Goal: Information Seeking & Learning: Learn about a topic

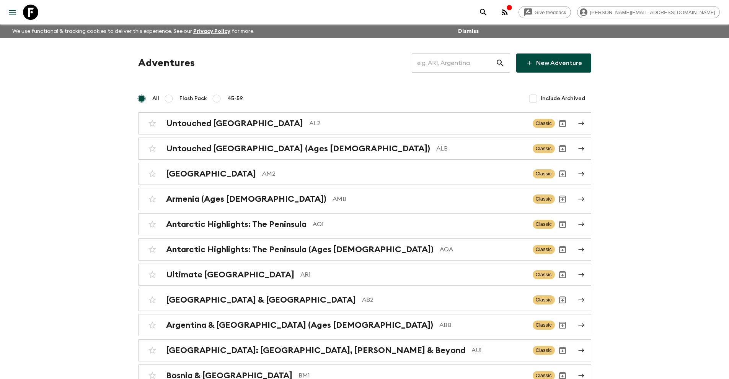
click at [437, 60] on input "text" at bounding box center [454, 62] width 84 height 21
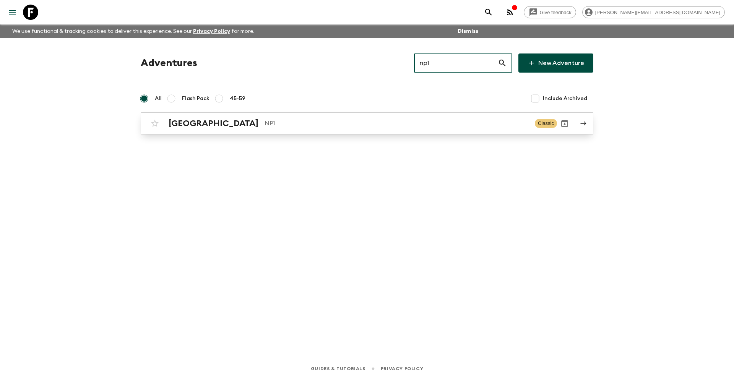
type input "np1"
click at [265, 122] on p "NP1" at bounding box center [397, 123] width 264 height 9
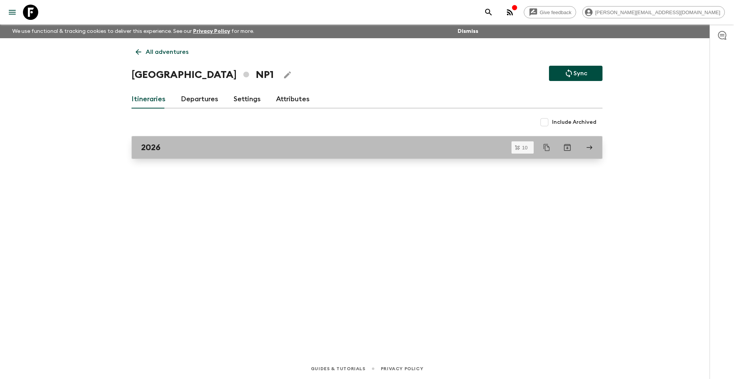
click at [151, 150] on h2 "2026" at bounding box center [151, 148] width 20 height 10
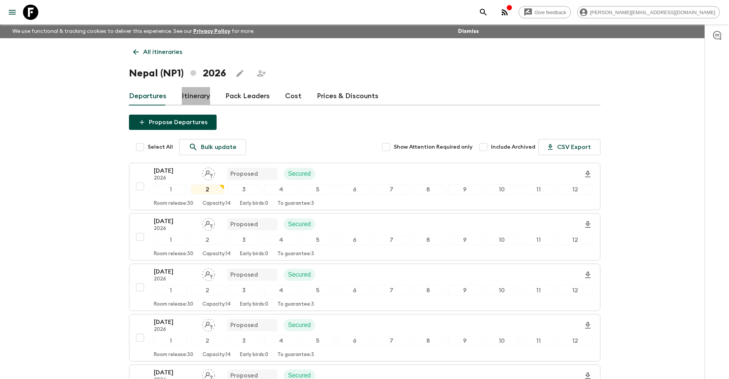
click at [195, 100] on link "Itinerary" at bounding box center [196, 96] width 28 height 18
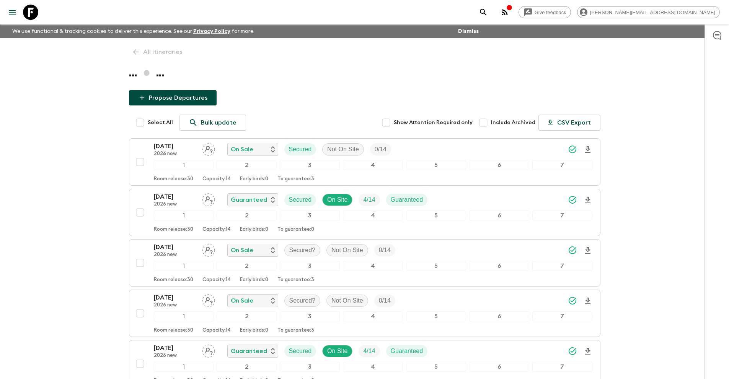
click at [37, 14] on icon at bounding box center [30, 12] width 15 height 15
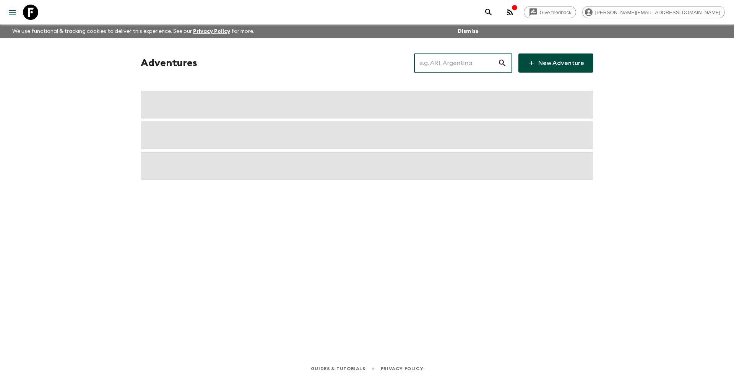
click at [442, 63] on input "text" at bounding box center [456, 62] width 84 height 21
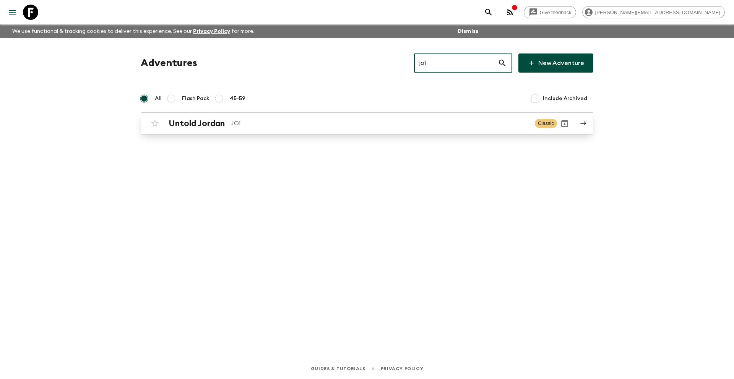
type input "jo1"
click at [262, 123] on p "JO1" at bounding box center [380, 123] width 298 height 9
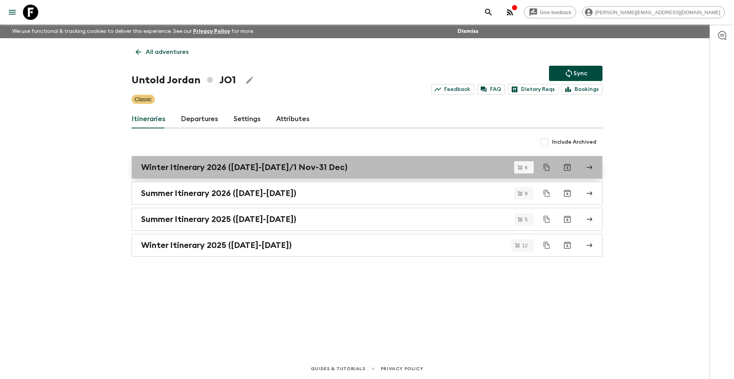
click at [282, 171] on h2 "Winter Itinerary 2026 ([DATE]-[DATE]/1 Nov-31 Dec)" at bounding box center [244, 168] width 207 height 10
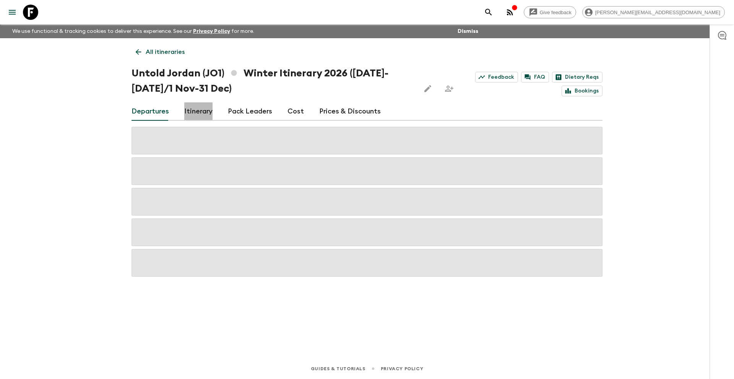
click at [202, 111] on link "Itinerary" at bounding box center [198, 111] width 28 height 18
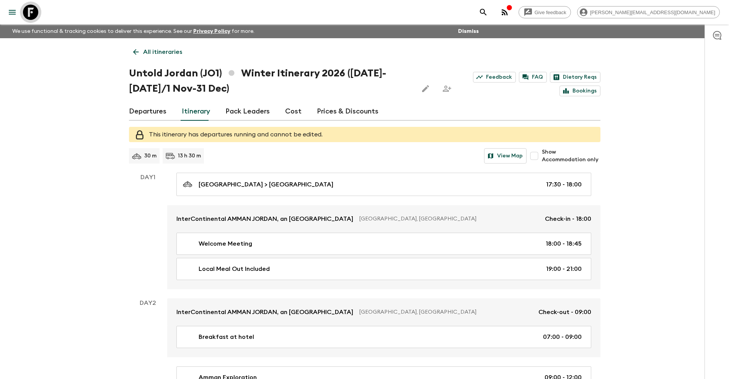
click at [32, 9] on icon at bounding box center [30, 12] width 15 height 15
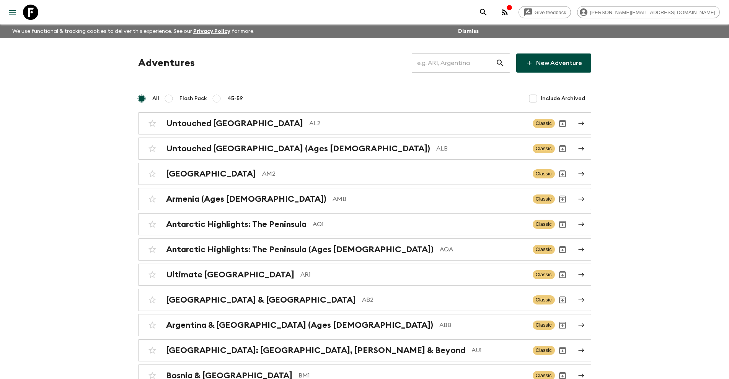
click at [433, 63] on input "text" at bounding box center [454, 62] width 84 height 21
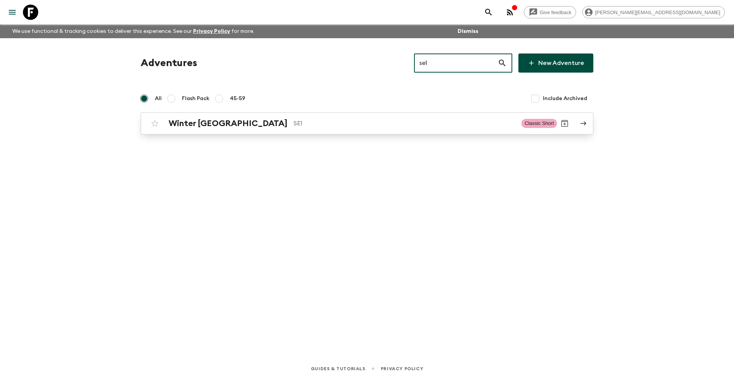
type input "se1"
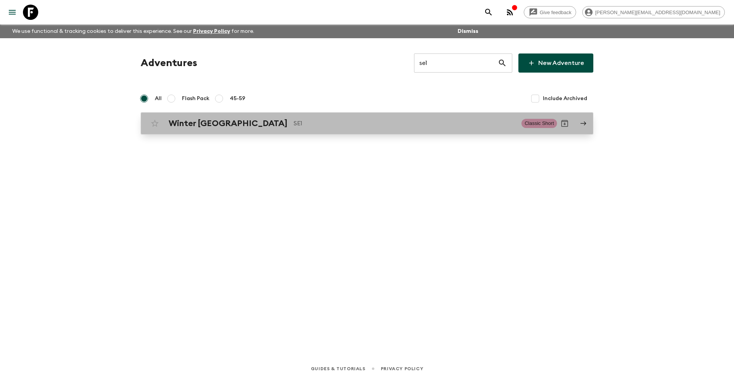
click at [294, 122] on p "SE1" at bounding box center [405, 123] width 222 height 9
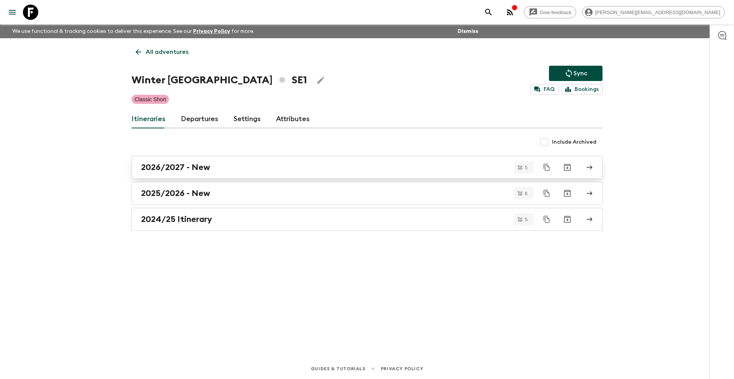
click at [214, 170] on div "2026/2027 - New" at bounding box center [360, 168] width 438 height 10
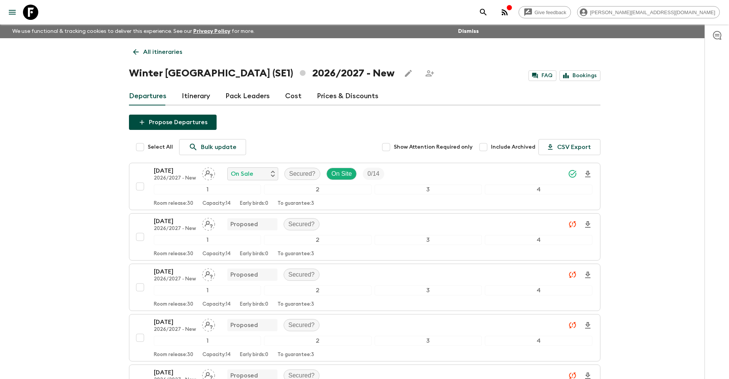
click at [37, 13] on icon at bounding box center [30, 12] width 15 height 15
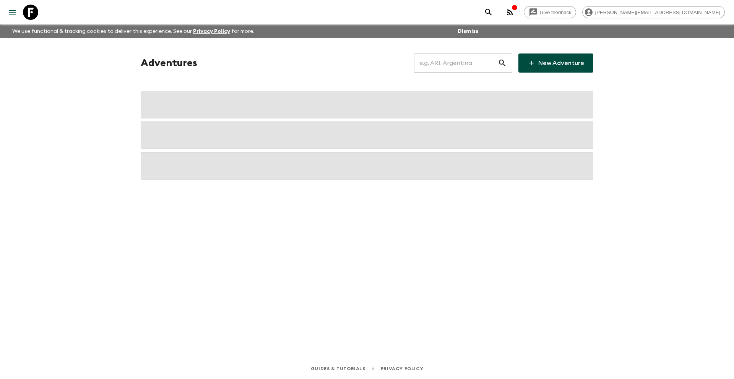
click at [434, 63] on input "text" at bounding box center [456, 62] width 84 height 21
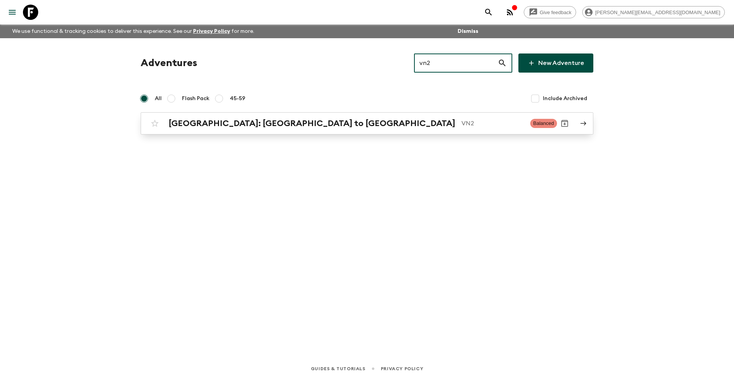
type input "vn2"
click at [462, 124] on p "VN2" at bounding box center [493, 123] width 63 height 9
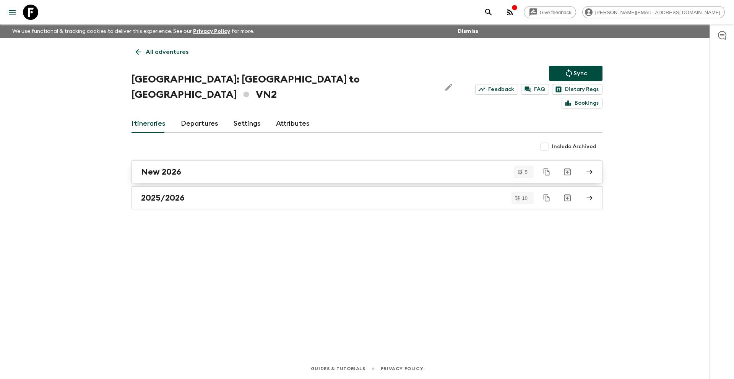
click at [195, 167] on div "New 2026" at bounding box center [360, 172] width 438 height 10
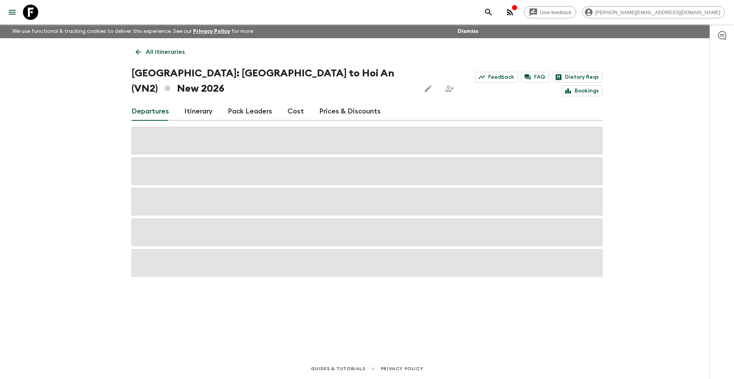
click at [294, 102] on link "Cost" at bounding box center [296, 111] width 16 height 18
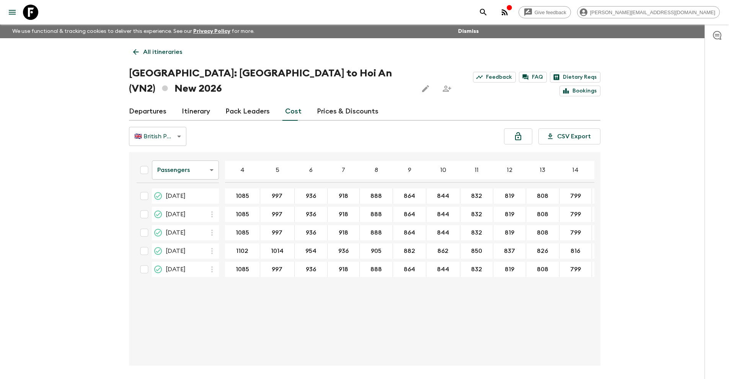
click at [175, 150] on body "Give feedback [PERSON_NAME][EMAIL_ADDRESS][DOMAIN_NAME] We use functional & tra…" at bounding box center [364, 204] width 729 height 408
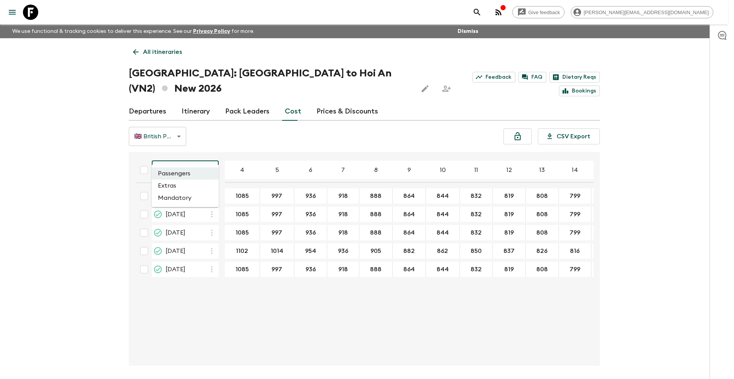
click at [179, 188] on li "Extras" at bounding box center [185, 186] width 67 height 12
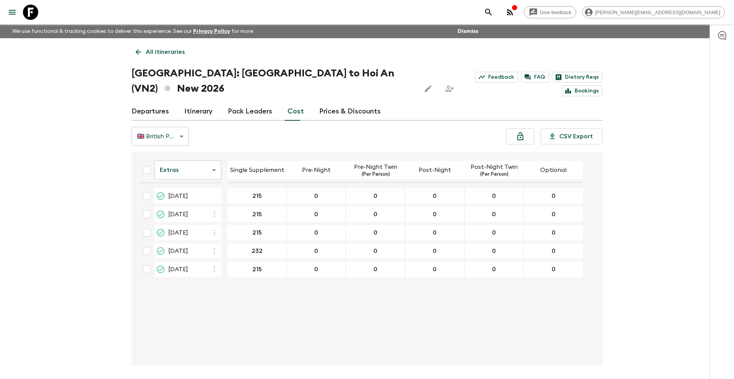
click at [210, 150] on body "Give feedback [PERSON_NAME][EMAIL_ADDRESS][DOMAIN_NAME] We use functional & tra…" at bounding box center [367, 204] width 734 height 408
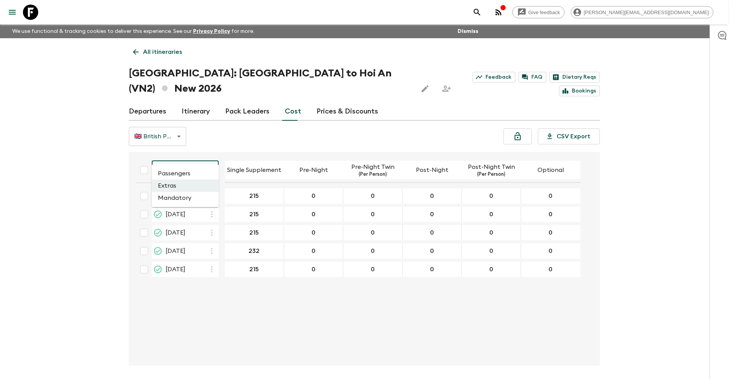
click at [195, 201] on li "Mandatory" at bounding box center [185, 198] width 67 height 12
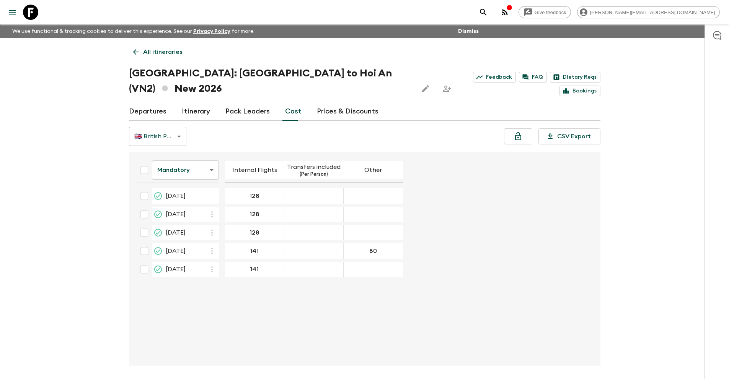
click at [37, 12] on icon at bounding box center [30, 12] width 15 height 15
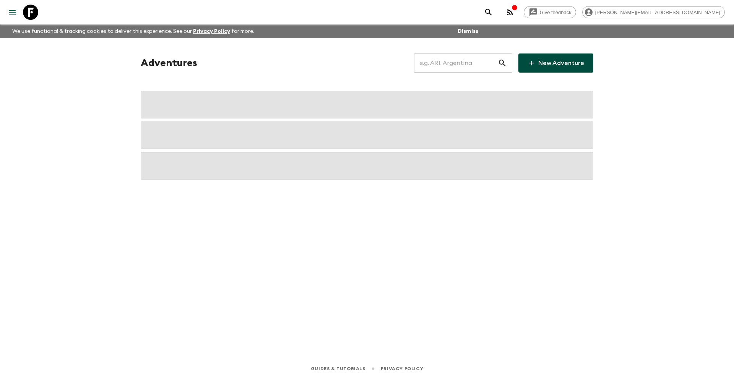
click at [442, 65] on input "text" at bounding box center [456, 62] width 84 height 21
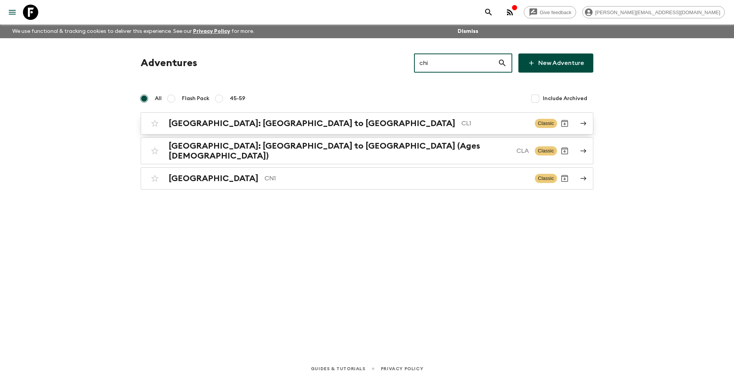
type input "chi"
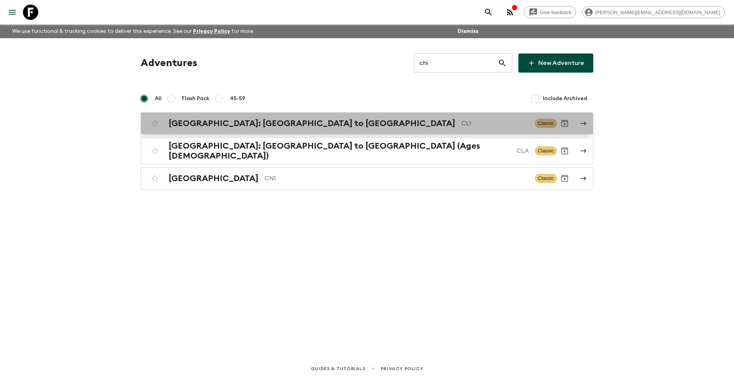
click at [260, 124] on h2 "[GEOGRAPHIC_DATA]: [GEOGRAPHIC_DATA] to [GEOGRAPHIC_DATA]" at bounding box center [312, 124] width 287 height 10
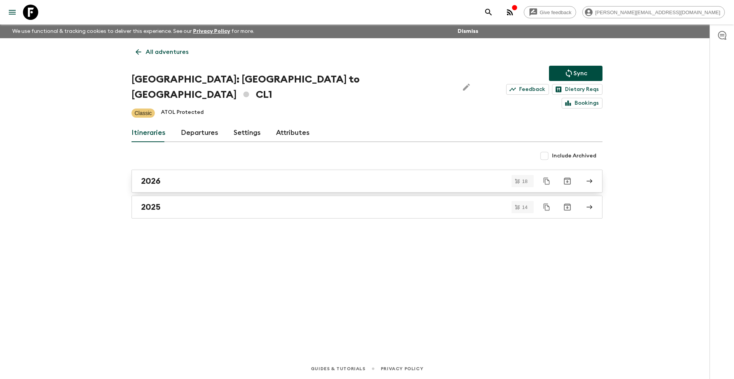
click at [212, 176] on div "2026" at bounding box center [360, 181] width 438 height 10
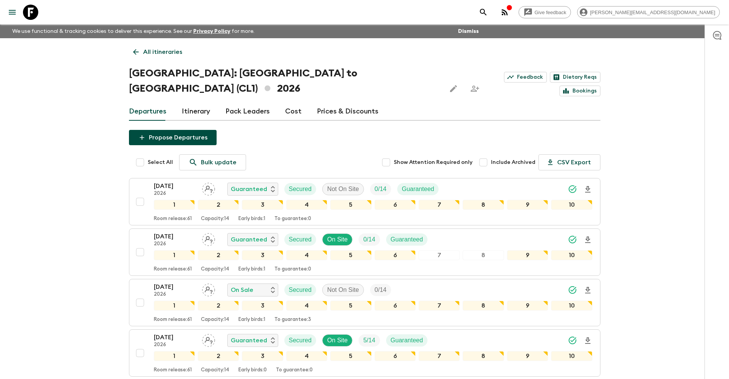
click at [29, 13] on icon at bounding box center [30, 12] width 15 height 15
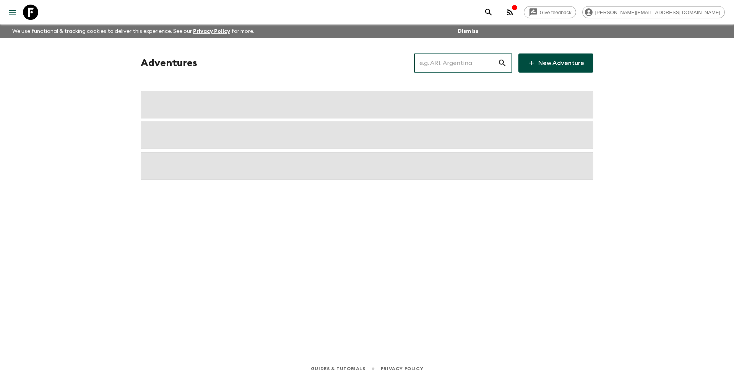
click at [441, 67] on input "text" at bounding box center [456, 62] width 84 height 21
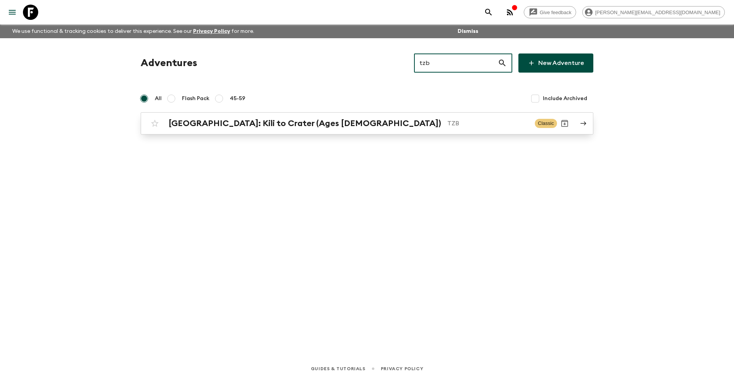
type input "tzb"
click at [310, 127] on h2 "[GEOGRAPHIC_DATA]: Kili to Crater (Ages [DEMOGRAPHIC_DATA])" at bounding box center [305, 124] width 273 height 10
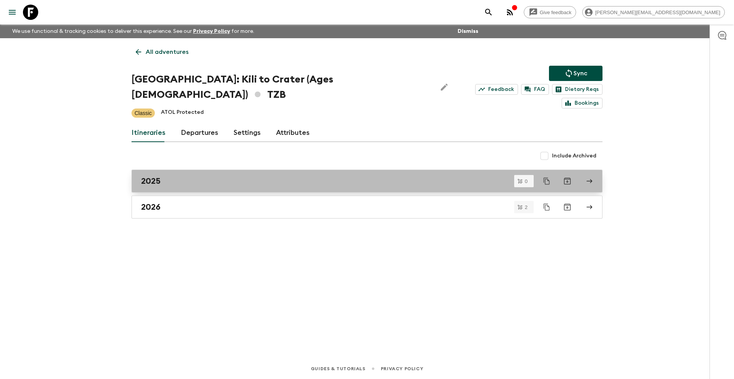
click at [218, 176] on div "2025" at bounding box center [360, 181] width 438 height 10
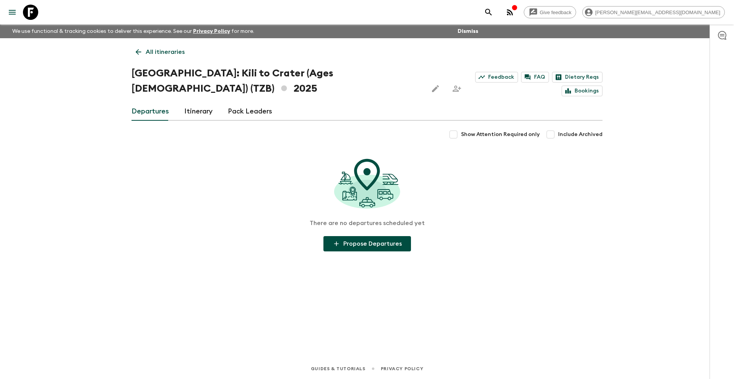
click at [145, 57] on link "All itineraries" at bounding box center [160, 51] width 57 height 15
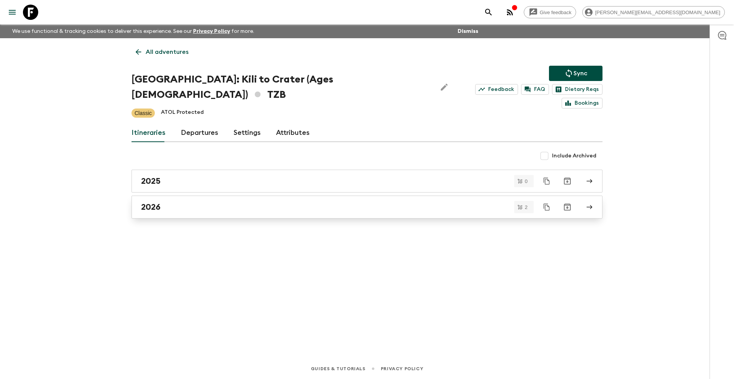
click at [184, 200] on link "2026" at bounding box center [367, 207] width 471 height 23
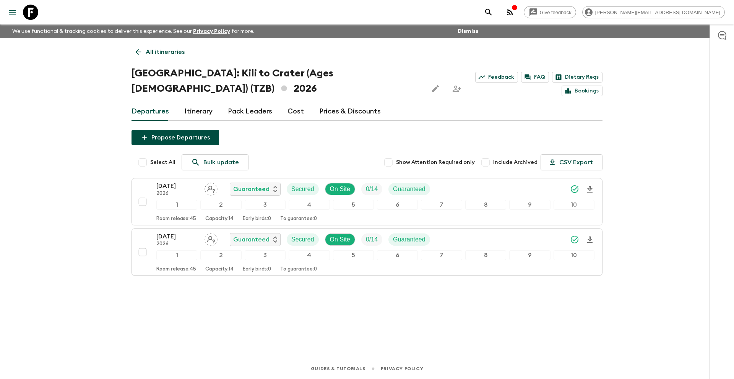
click at [36, 12] on icon at bounding box center [30, 12] width 15 height 15
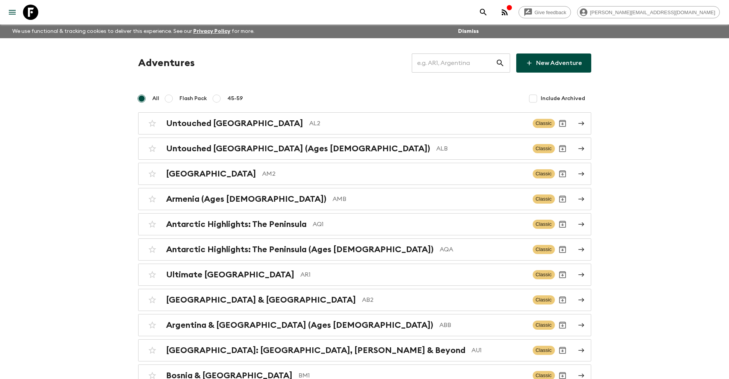
click at [436, 64] on input "text" at bounding box center [454, 62] width 84 height 21
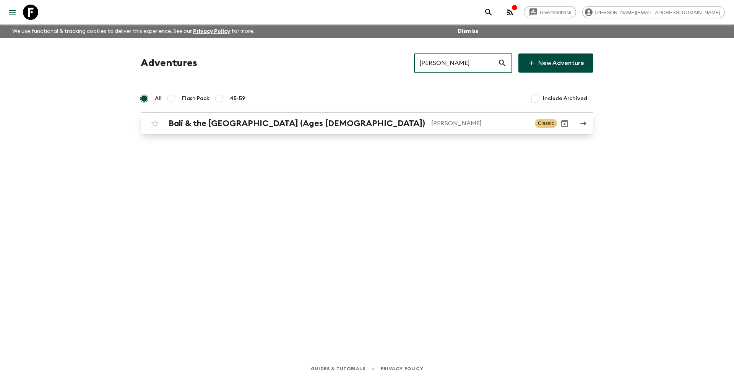
type input "[PERSON_NAME]"
click at [293, 130] on div "Bali & the [GEOGRAPHIC_DATA] (Ages [DEMOGRAPHIC_DATA]) [PERSON_NAME] Classic" at bounding box center [352, 123] width 410 height 15
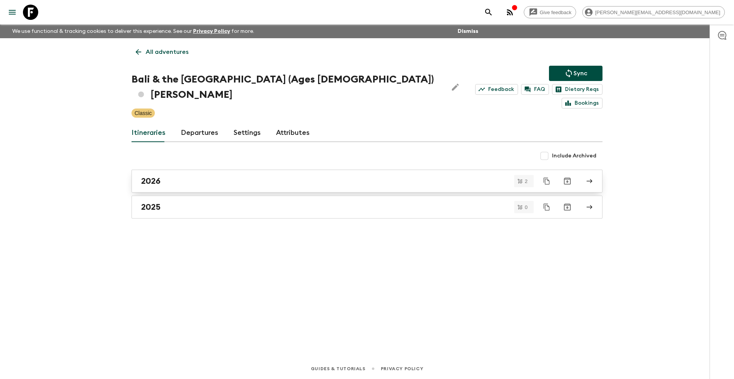
click at [215, 174] on link "2026" at bounding box center [367, 181] width 471 height 23
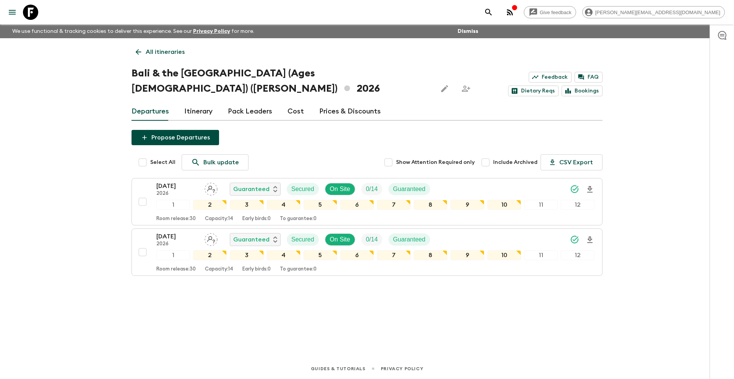
click at [283, 102] on div "Departures Itinerary Pack Leaders Cost Prices & Discounts" at bounding box center [367, 111] width 471 height 18
click at [288, 102] on link "Cost" at bounding box center [296, 111] width 16 height 18
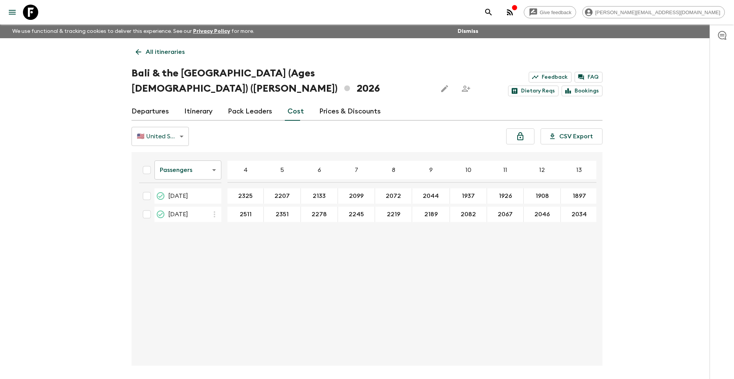
click at [188, 152] on body "Give feedback [PERSON_NAME][EMAIL_ADDRESS][DOMAIN_NAME] We use functional & tra…" at bounding box center [367, 204] width 734 height 408
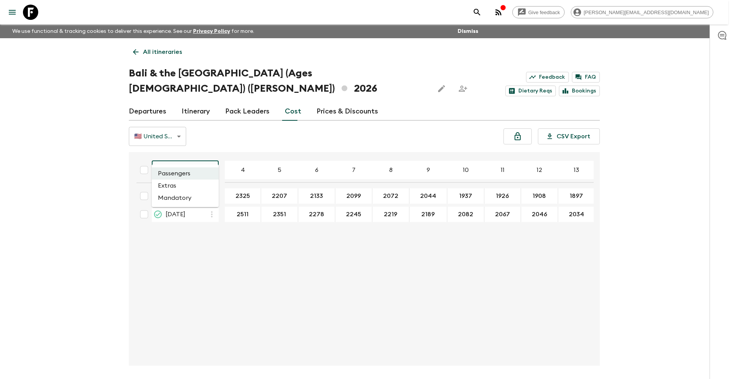
click at [188, 198] on li "Mandatory" at bounding box center [185, 198] width 67 height 12
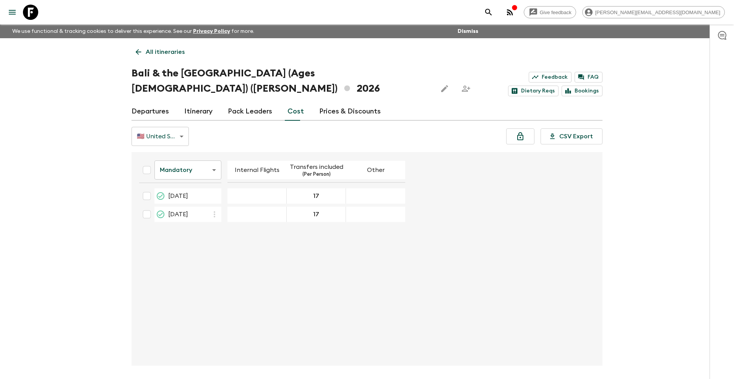
click at [188, 156] on body "Give feedback [PERSON_NAME][EMAIL_ADDRESS][DOMAIN_NAME] We use functional & tra…" at bounding box center [367, 204] width 734 height 408
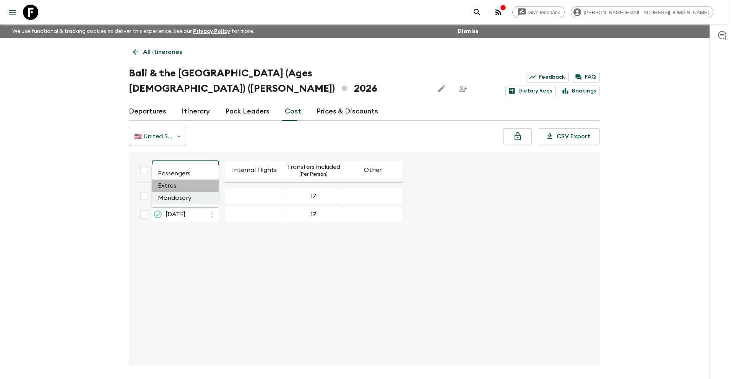
click at [188, 185] on li "Extras" at bounding box center [185, 186] width 67 height 12
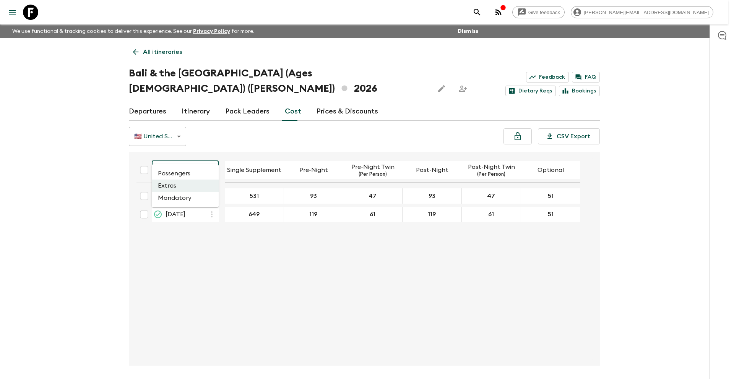
click at [191, 153] on body "Give feedback [PERSON_NAME][EMAIL_ADDRESS][DOMAIN_NAME] We use functional & tra…" at bounding box center [367, 204] width 734 height 408
click at [194, 172] on li "Passengers" at bounding box center [185, 174] width 67 height 12
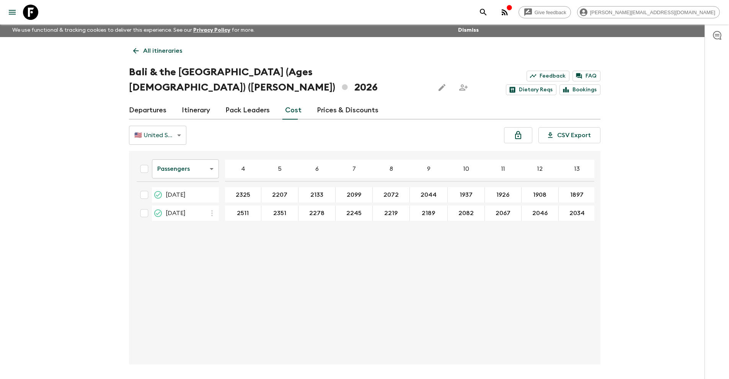
scroll to position [2, 0]
click at [34, 10] on icon at bounding box center [30, 12] width 15 height 15
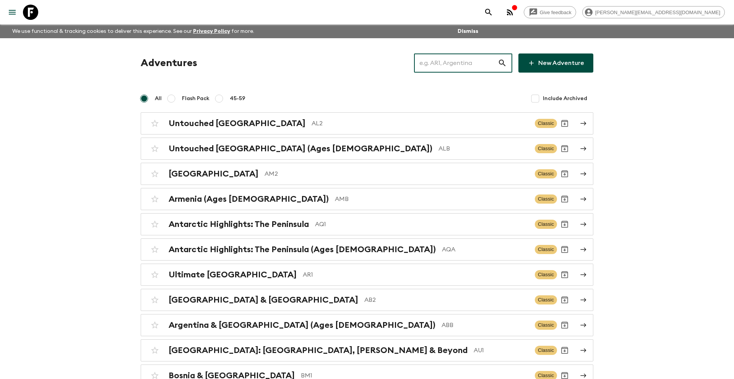
click at [458, 65] on input "text" at bounding box center [456, 62] width 84 height 21
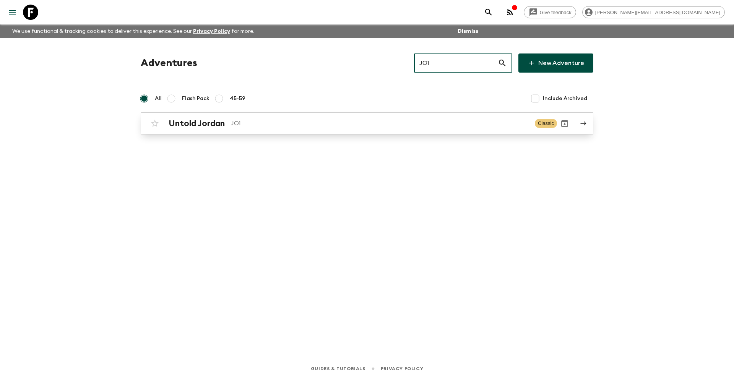
type input "JO1"
click at [249, 126] on p "JO1" at bounding box center [380, 123] width 298 height 9
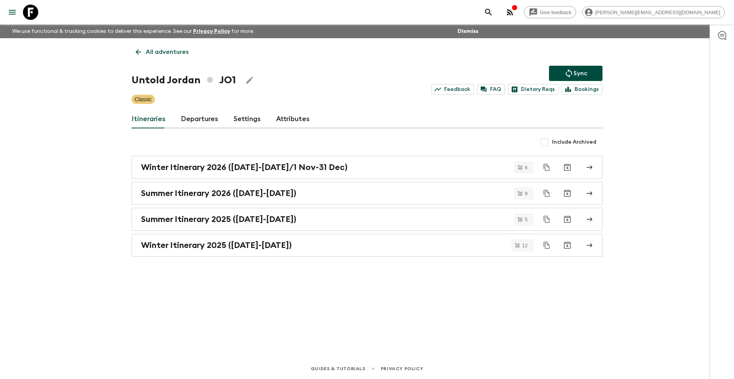
click at [282, 119] on link "Attributes" at bounding box center [293, 119] width 34 height 18
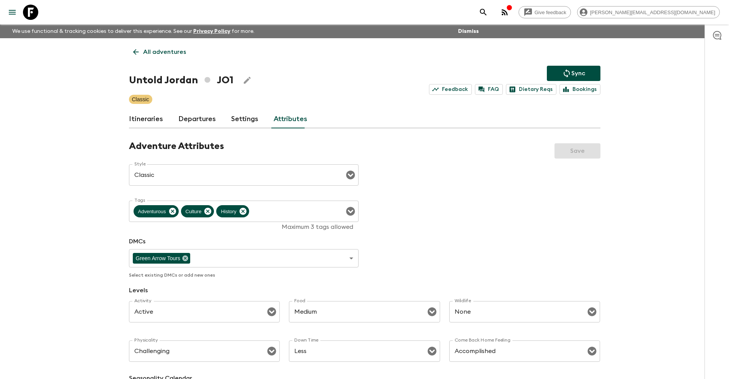
click at [143, 120] on link "Itineraries" at bounding box center [146, 119] width 34 height 18
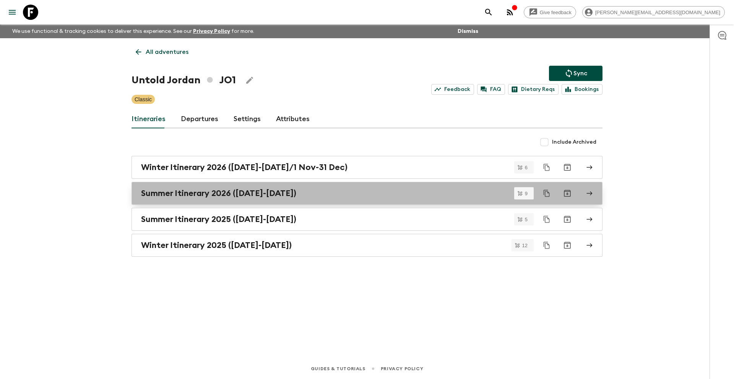
click at [198, 192] on h2 "Summer Itinerary 2026 ([DATE]-[DATE])" at bounding box center [218, 194] width 155 height 10
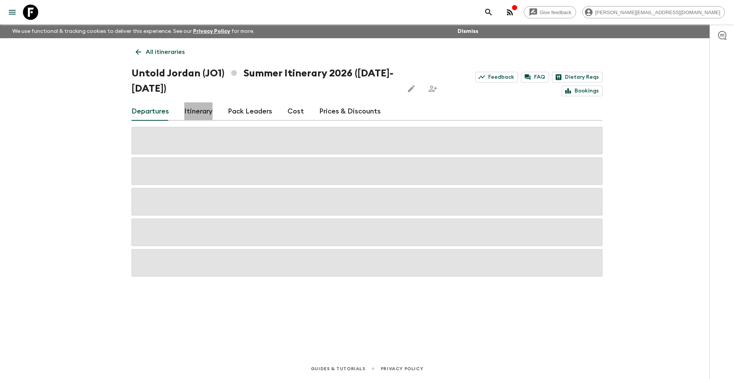
click at [196, 110] on link "Itinerary" at bounding box center [198, 111] width 28 height 18
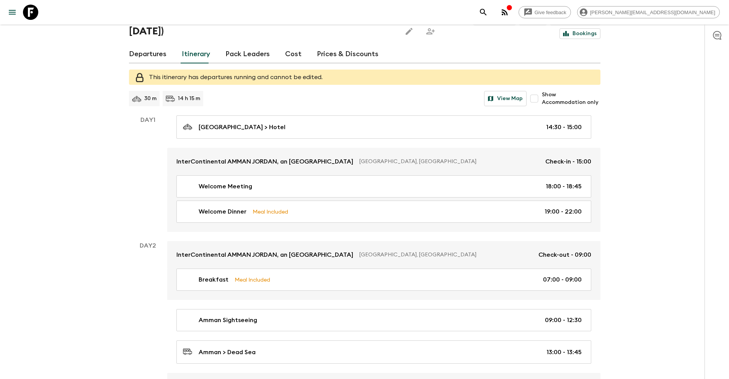
scroll to position [64, 0]
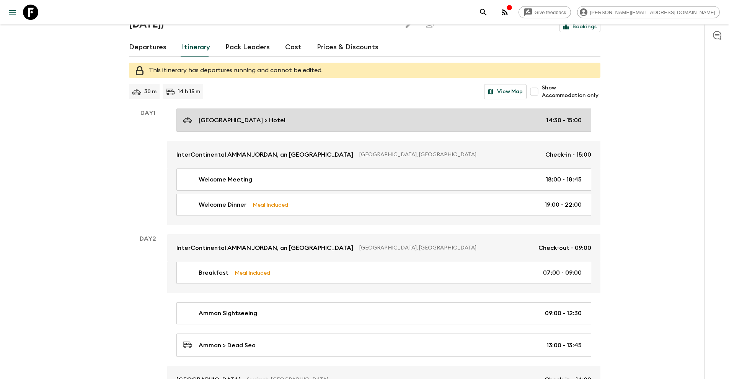
click at [254, 121] on p "[GEOGRAPHIC_DATA] > Hotel" at bounding box center [241, 120] width 87 height 9
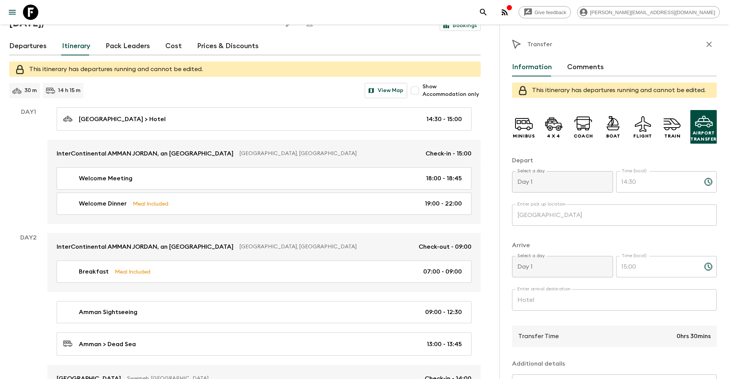
scroll to position [66, 0]
click at [706, 45] on icon "button" at bounding box center [708, 44] width 5 height 5
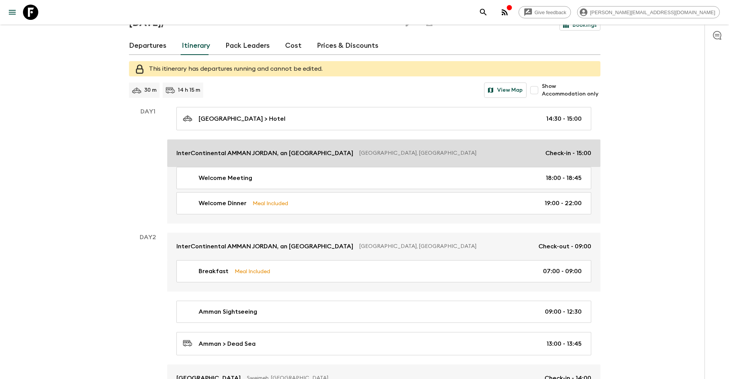
click at [252, 151] on p "InterContinental AMMAN JORDAN, an [GEOGRAPHIC_DATA]" at bounding box center [264, 153] width 177 height 9
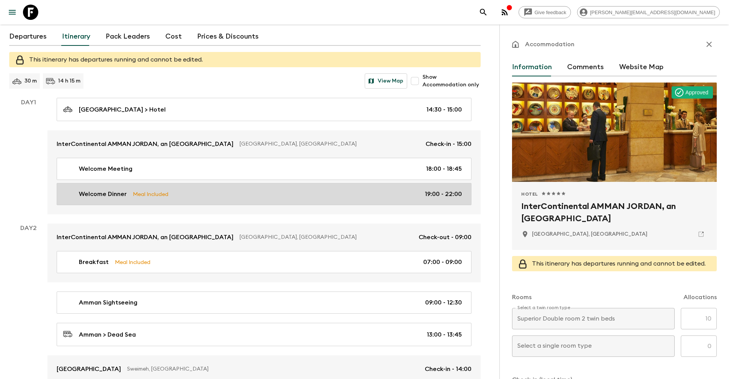
scroll to position [75, 0]
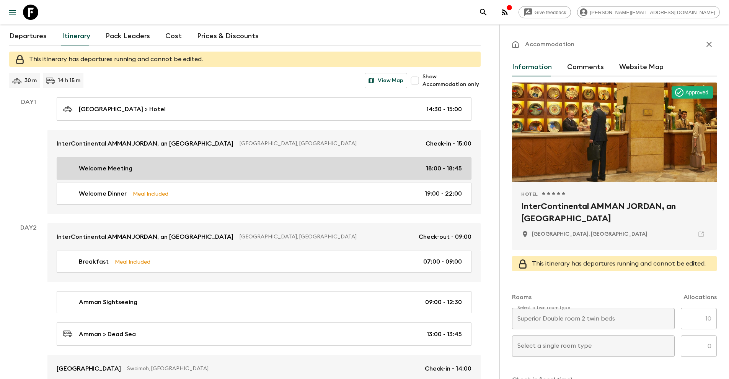
click at [155, 173] on link "Welcome Meeting 18:00 - 18:45" at bounding box center [264, 169] width 415 height 22
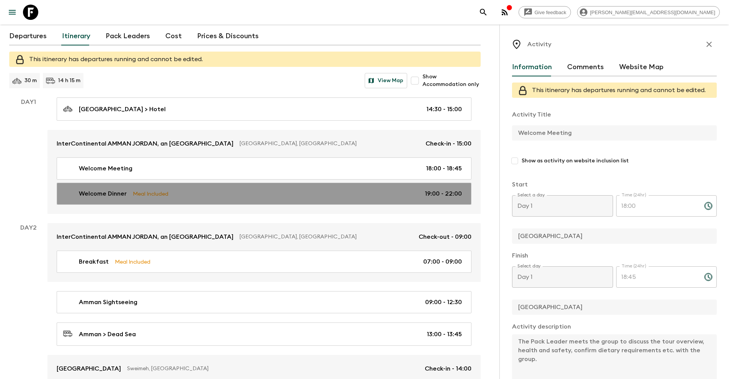
click at [154, 194] on p "Meal Included" at bounding box center [151, 194] width 36 height 8
type input "Welcome Dinner"
type textarea "Local meal out at [GEOGRAPHIC_DATA] plus one alcoholic drink each included"
checkbox input "true"
type textarea "Local meal out at [GEOGRAPHIC_DATA] plus one alcoholic drink each included"
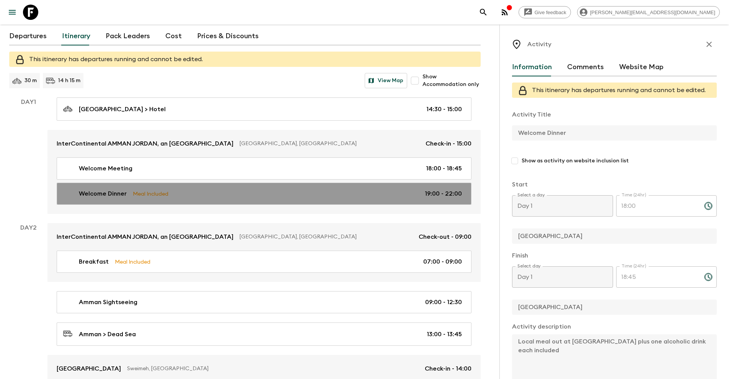
type input "19:00"
type input "22:00"
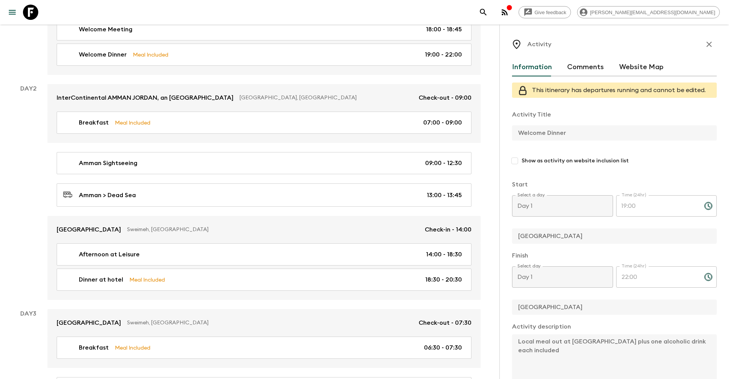
scroll to position [222, 0]
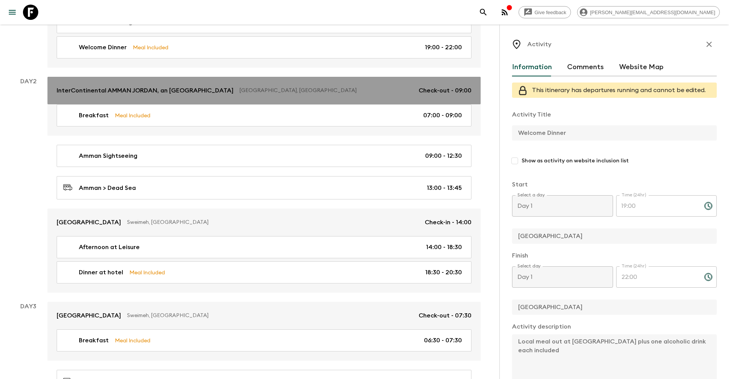
click at [139, 89] on p "InterContinental AMMAN JORDAN, an [GEOGRAPHIC_DATA]" at bounding box center [145, 90] width 177 height 9
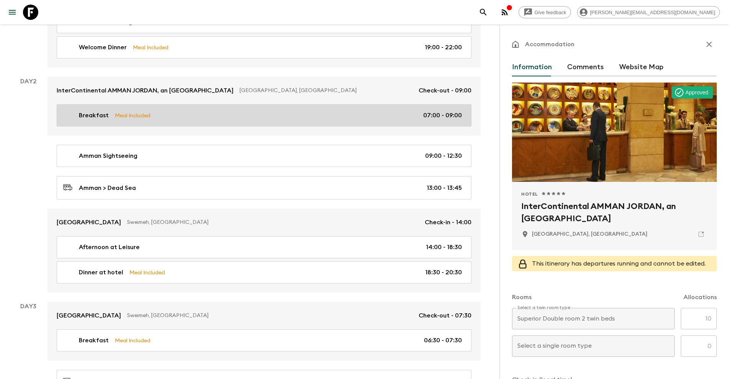
click at [132, 116] on p "Meal Included" at bounding box center [133, 115] width 36 height 8
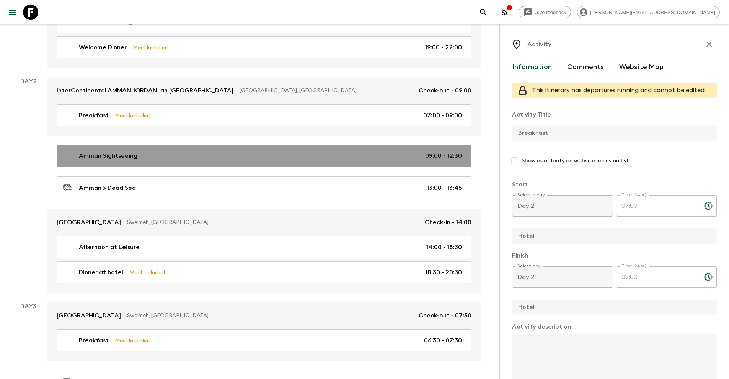
click at [145, 162] on link "Amman Sightseeing 09:00 - 12:30" at bounding box center [264, 156] width 415 height 22
type input "Amman Sightseeing"
checkbox input "true"
type input "[GEOGRAPHIC_DATA]"
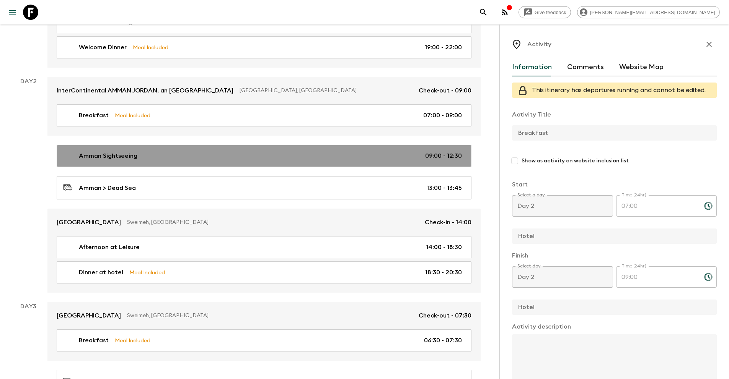
type textarea "Start a short city tour of [GEOGRAPHIC_DATA] to visit the citadel and [GEOGRAPH…"
checkbox input "false"
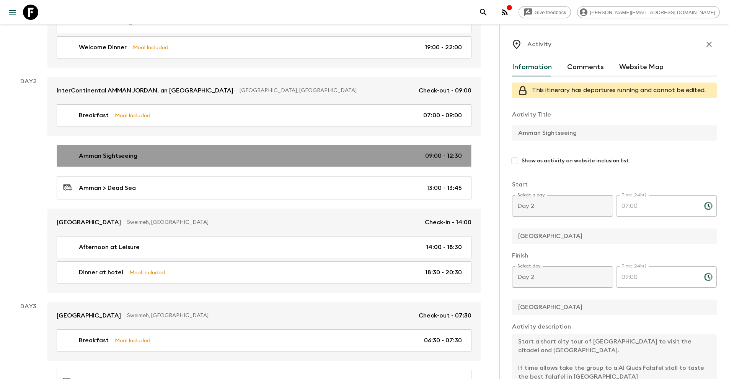
type input "09:00"
type input "12:30"
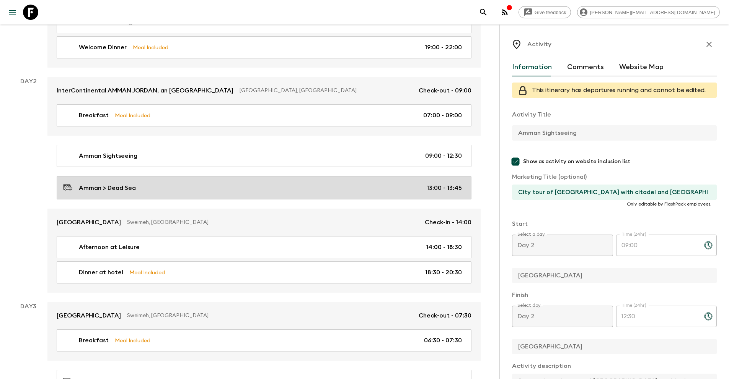
click at [151, 185] on div "Amman > Dead Sea 13:00 - 13:45" at bounding box center [262, 188] width 398 height 10
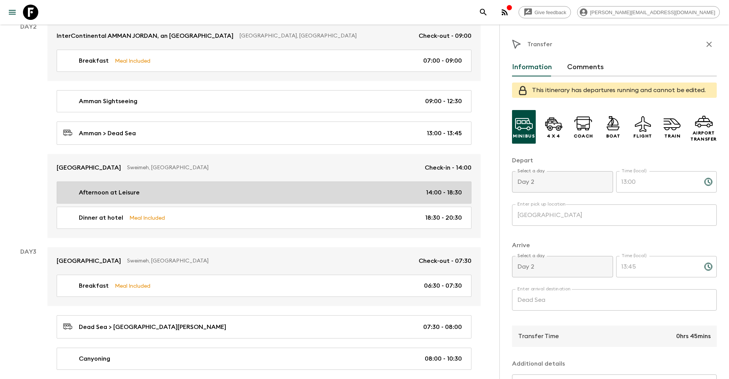
scroll to position [286, 0]
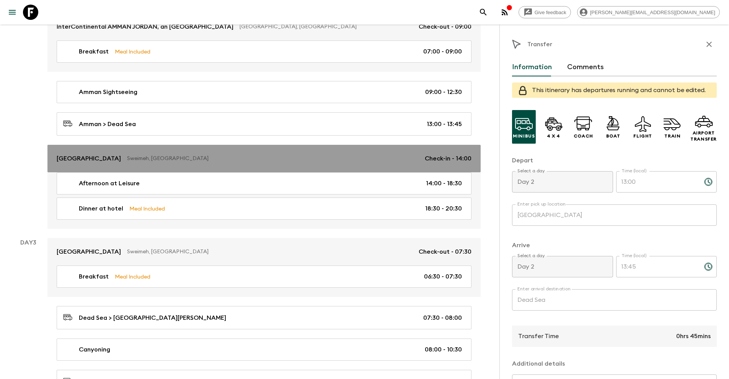
click at [146, 168] on link "[GEOGRAPHIC_DATA] & Spa Sweimeh, [GEOGRAPHIC_DATA] Check-in - 14:00" at bounding box center [263, 159] width 433 height 28
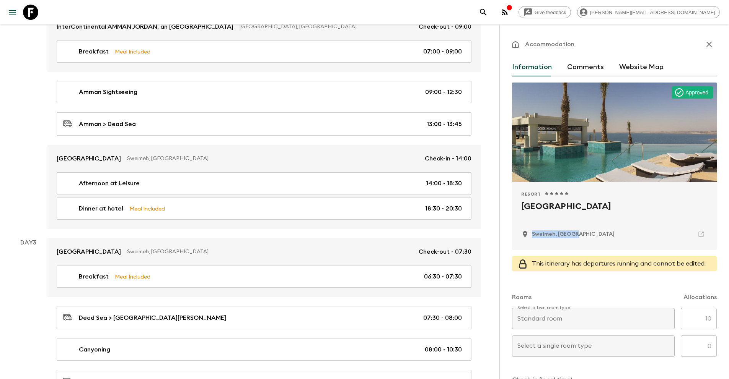
drag, startPoint x: 585, startPoint y: 235, endPoint x: 532, endPoint y: 235, distance: 52.8
click at [532, 235] on div "Sweimeh, [GEOGRAPHIC_DATA]" at bounding box center [614, 234] width 186 height 13
click at [580, 235] on div "Sweimeh, [GEOGRAPHIC_DATA]" at bounding box center [614, 234] width 186 height 13
drag, startPoint x: 580, startPoint y: 233, endPoint x: 532, endPoint y: 235, distance: 47.5
click at [532, 235] on div "Sweimeh, [GEOGRAPHIC_DATA]" at bounding box center [614, 234] width 186 height 13
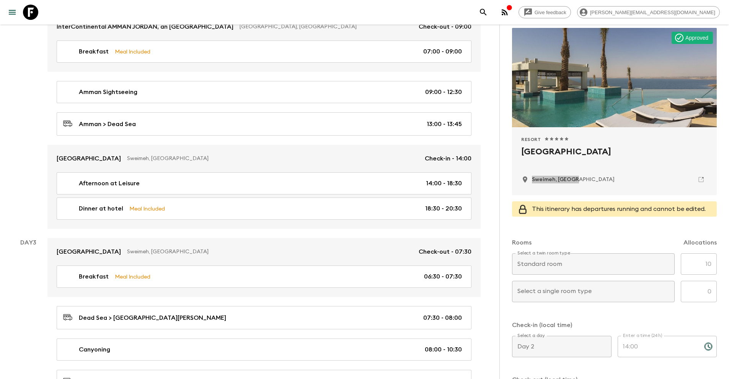
scroll to position [47, 0]
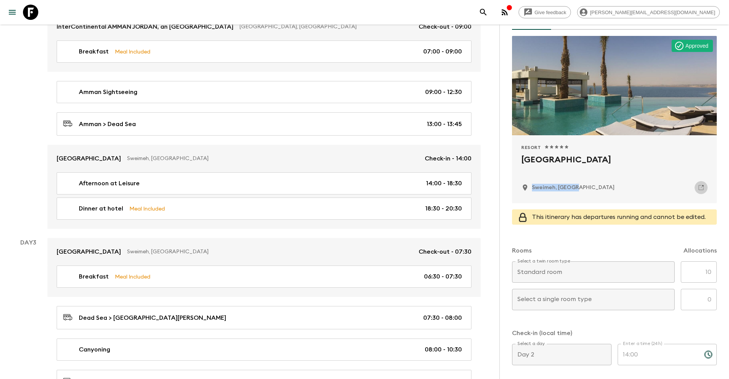
click at [697, 187] on icon at bounding box center [700, 187] width 7 height 7
click at [578, 187] on div "Sweimeh, [GEOGRAPHIC_DATA]" at bounding box center [614, 187] width 186 height 13
drag, startPoint x: 563, startPoint y: 188, endPoint x: 532, endPoint y: 189, distance: 30.2
click at [532, 189] on div "Sweimeh, [GEOGRAPHIC_DATA]" at bounding box center [614, 187] width 186 height 13
click at [553, 188] on p "Sweimeh, [GEOGRAPHIC_DATA]" at bounding box center [573, 188] width 83 height 8
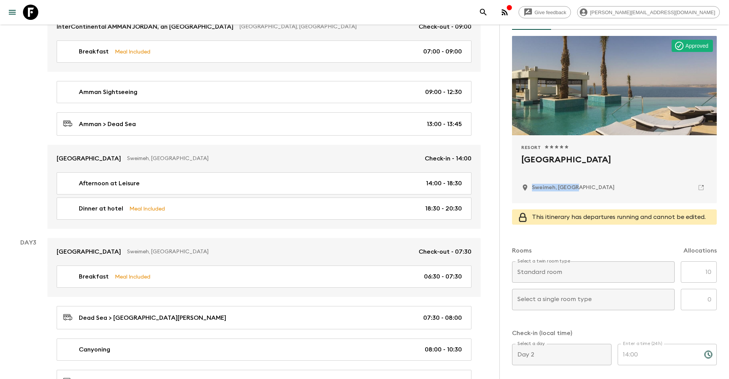
drag, startPoint x: 532, startPoint y: 189, endPoint x: 574, endPoint y: 189, distance: 41.3
click at [574, 189] on p "Sweimeh, [GEOGRAPHIC_DATA]" at bounding box center [573, 188] width 83 height 8
copy p "Sweimeh, [GEOGRAPHIC_DATA]"
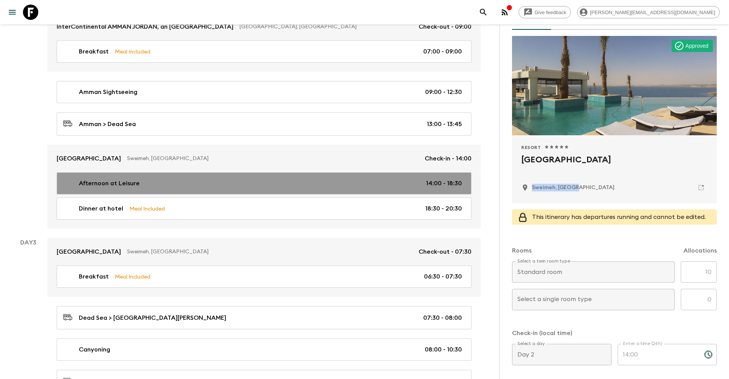
click at [150, 182] on div "Afternoon at Leisure 14:00 - 18:30" at bounding box center [262, 183] width 398 height 9
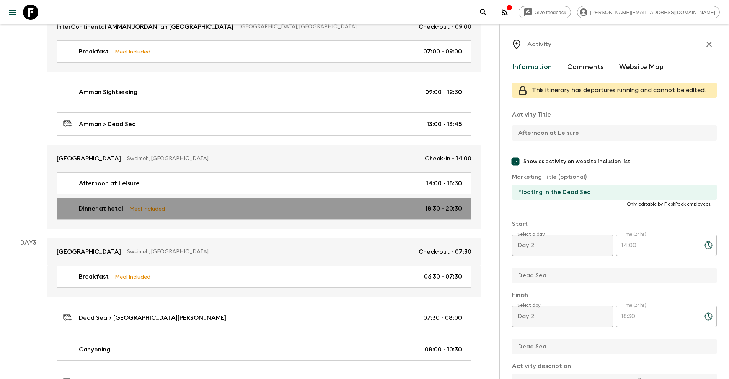
click at [151, 203] on link "Dinner at hotel Meal Included 18:30 - 20:30" at bounding box center [264, 209] width 415 height 22
type input "Dinner at hotel"
checkbox input "false"
checkbox input "true"
type textarea "Dinner at [GEOGRAPHIC_DATA]"
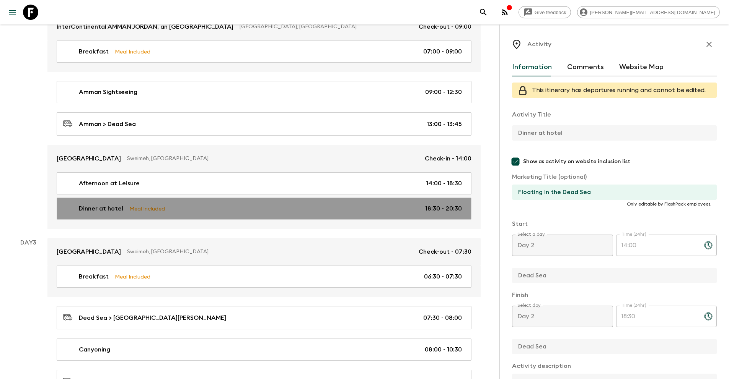
type input "18:30"
type input "20:30"
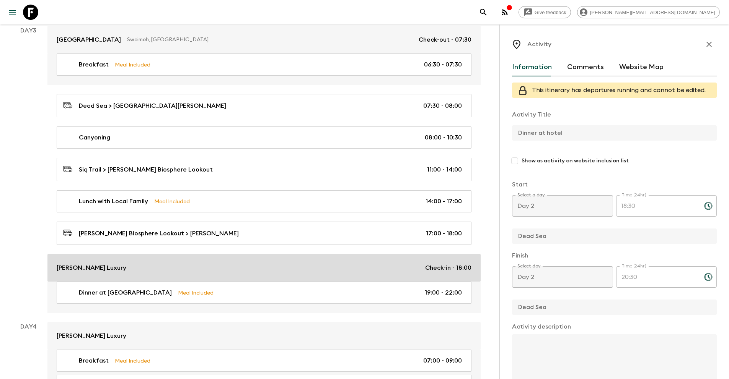
scroll to position [498, 0]
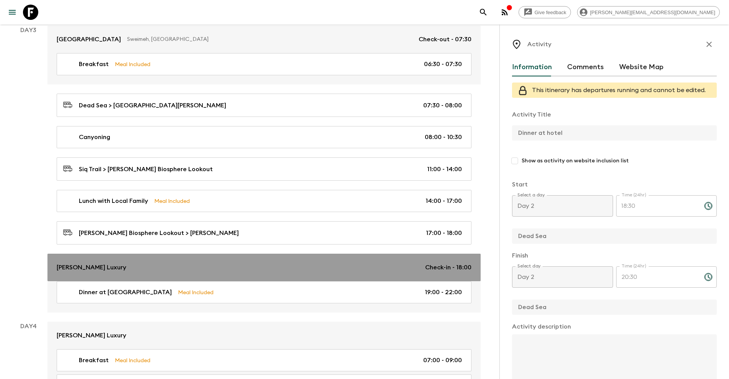
click at [164, 267] on div "[PERSON_NAME] Luxury Check-in - 18:00" at bounding box center [264, 267] width 415 height 9
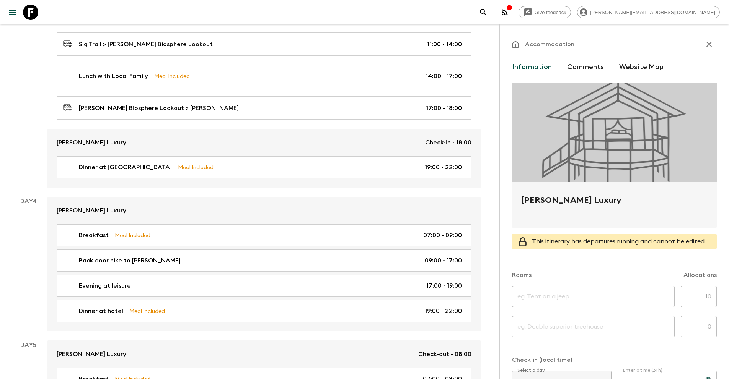
scroll to position [188, 0]
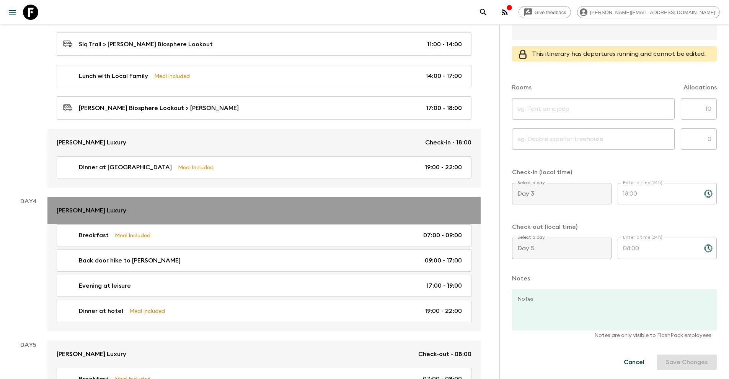
click at [145, 209] on div "[PERSON_NAME] Luxury" at bounding box center [264, 210] width 415 height 9
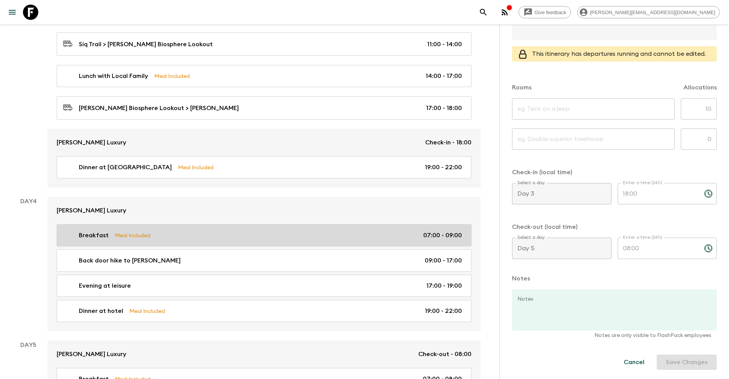
click at [152, 238] on link "Breakfast Meal Included 07:00 - 09:00" at bounding box center [264, 235] width 415 height 22
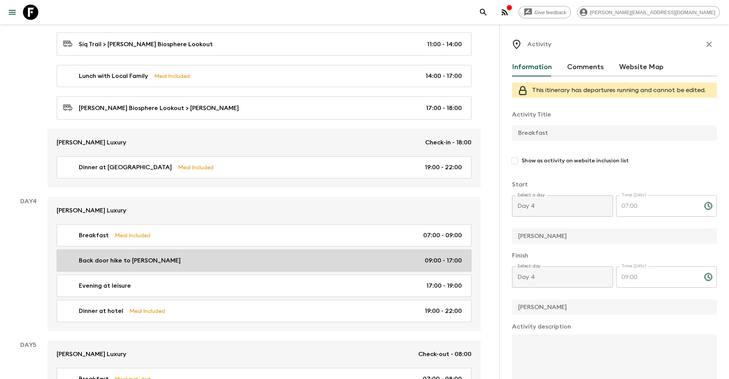
click at [154, 251] on link "Back door hike to [PERSON_NAME] 09:00 - 17:00" at bounding box center [264, 261] width 415 height 22
type input "Back door hike to [PERSON_NAME]"
checkbox input "true"
type textarea "After breakfast, the group transfers to [PERSON_NAME]. Hike the back route into…"
checkbox input "false"
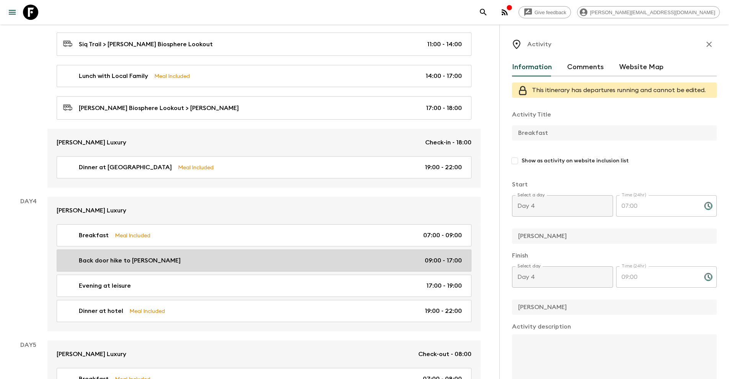
type textarea "Lunch is at the Basin"
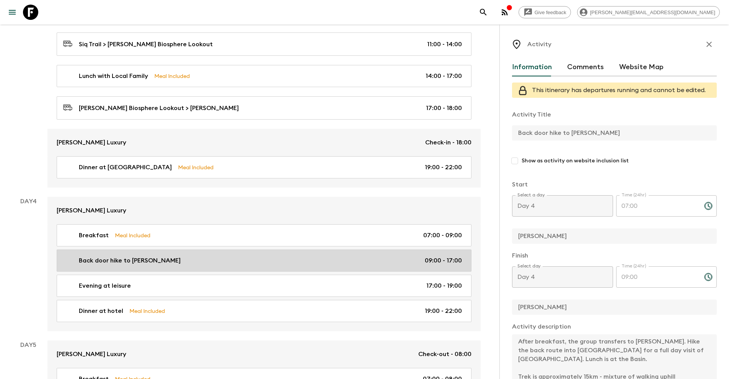
type input "09:00"
type input "17:00"
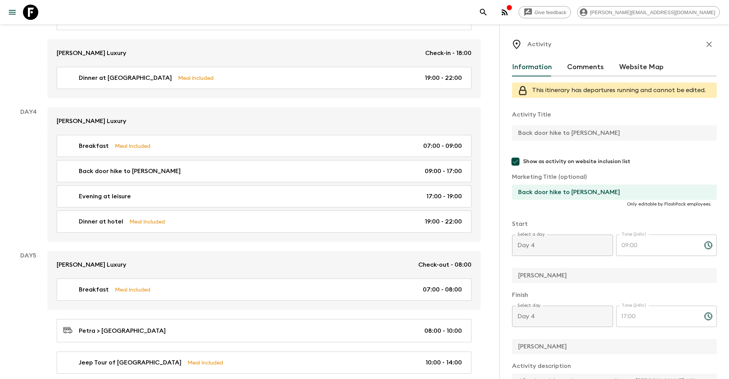
scroll to position [716, 0]
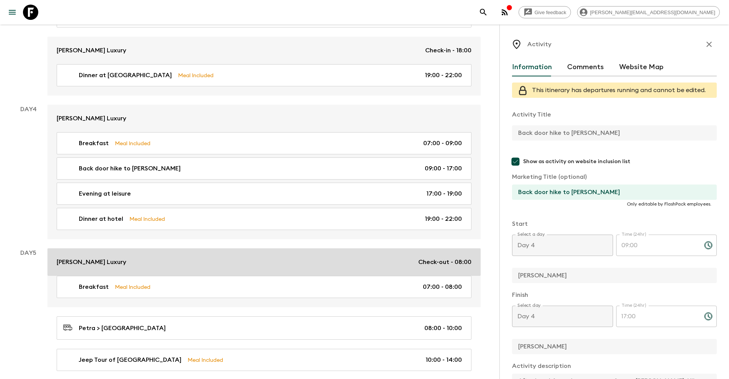
click at [162, 262] on div "[PERSON_NAME] Luxury Check-out - 08:00" at bounding box center [264, 262] width 415 height 9
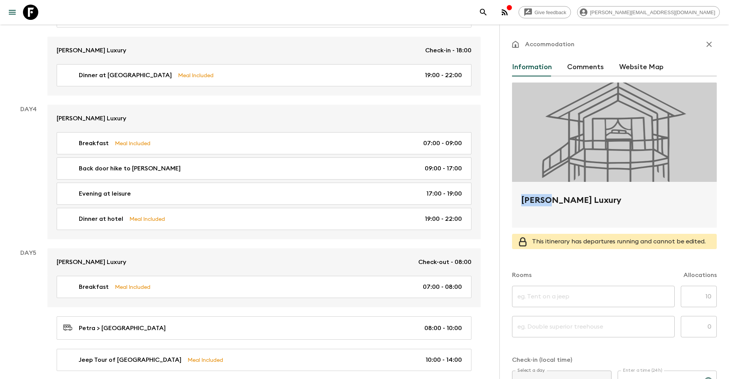
drag, startPoint x: 544, startPoint y: 201, endPoint x: 521, endPoint y: 202, distance: 23.0
click at [521, 201] on h2 "[PERSON_NAME] Luxury" at bounding box center [614, 206] width 186 height 24
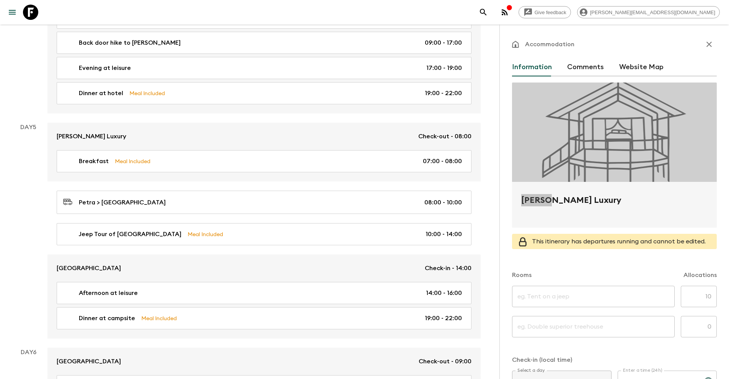
scroll to position [842, 0]
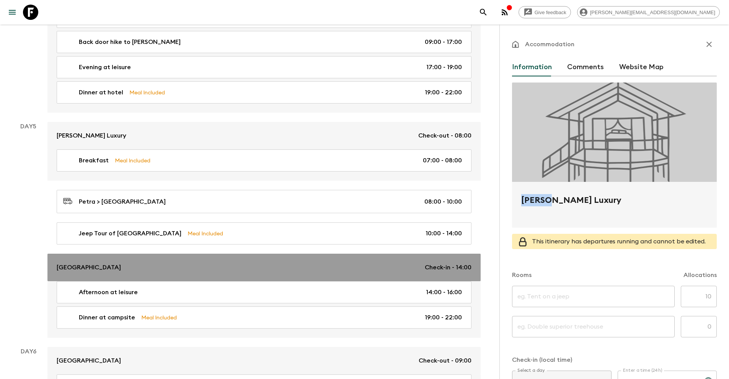
click at [106, 265] on p "[GEOGRAPHIC_DATA]" at bounding box center [89, 267] width 64 height 9
type input "tent"
type input "Day 5"
type input "14:00"
type input "Day 6"
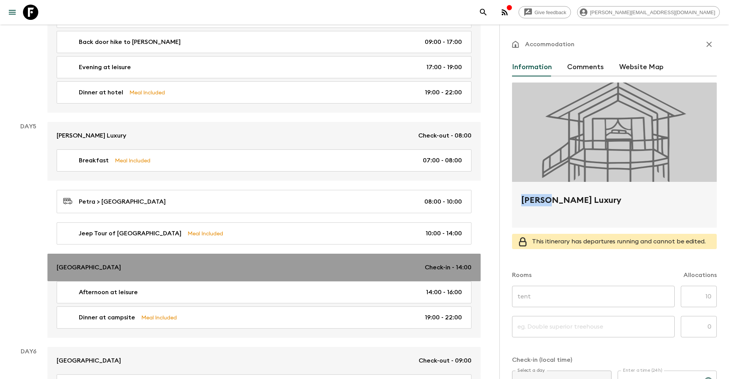
type input "09:00"
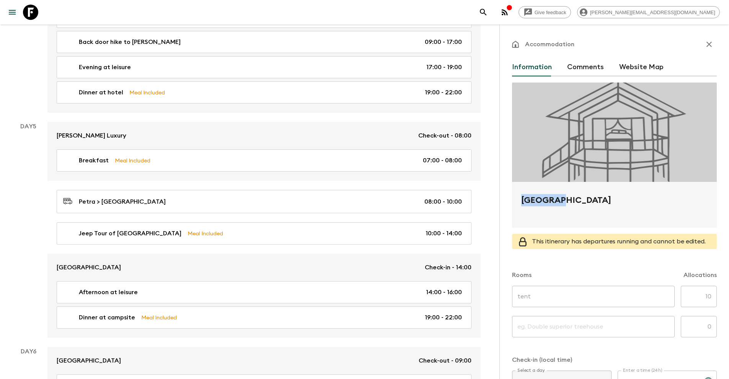
drag, startPoint x: 561, startPoint y: 200, endPoint x: 524, endPoint y: 202, distance: 37.1
click at [524, 202] on h2 "[GEOGRAPHIC_DATA]" at bounding box center [614, 206] width 186 height 24
copy h2 "[GEOGRAPHIC_DATA]"
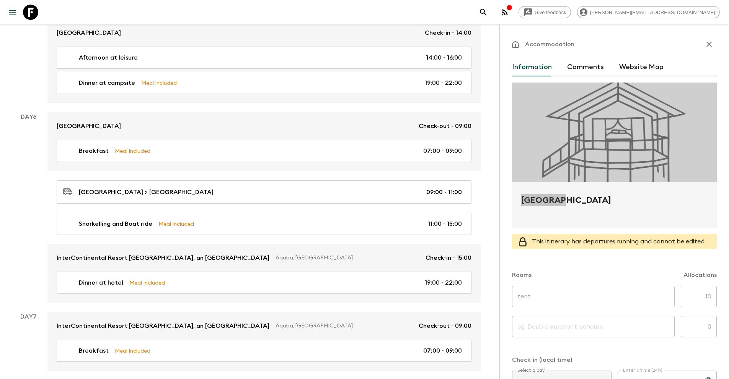
scroll to position [1094, 0]
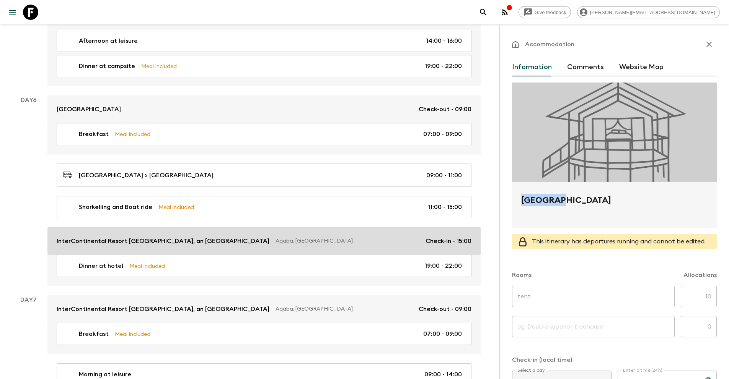
click at [97, 240] on p "InterContinental Resort [GEOGRAPHIC_DATA], an [GEOGRAPHIC_DATA]" at bounding box center [163, 241] width 213 height 9
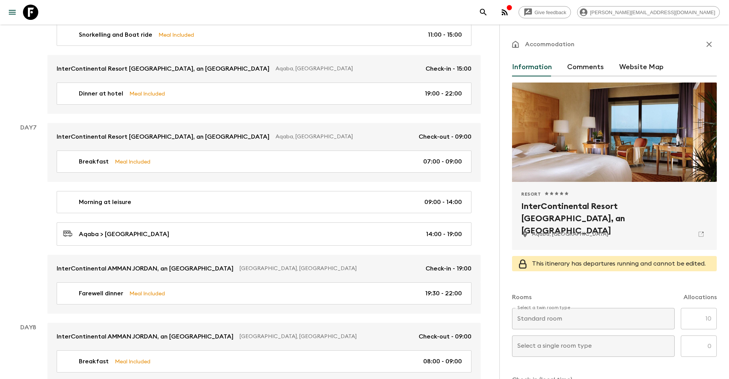
scroll to position [1286, 0]
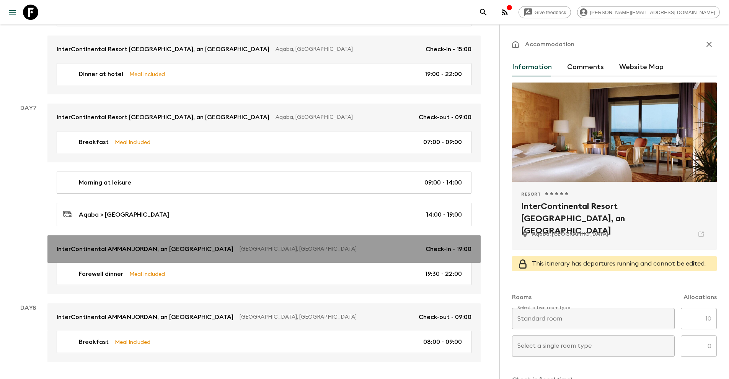
click at [84, 247] on p "InterContinental AMMAN JORDAN, an [GEOGRAPHIC_DATA]" at bounding box center [145, 249] width 177 height 9
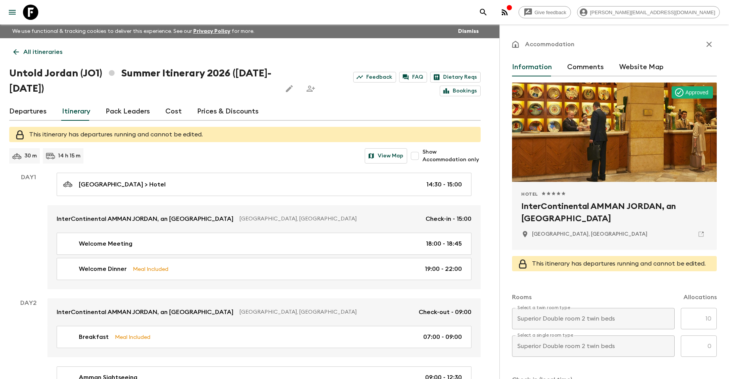
click at [20, 50] on icon at bounding box center [16, 52] width 8 height 8
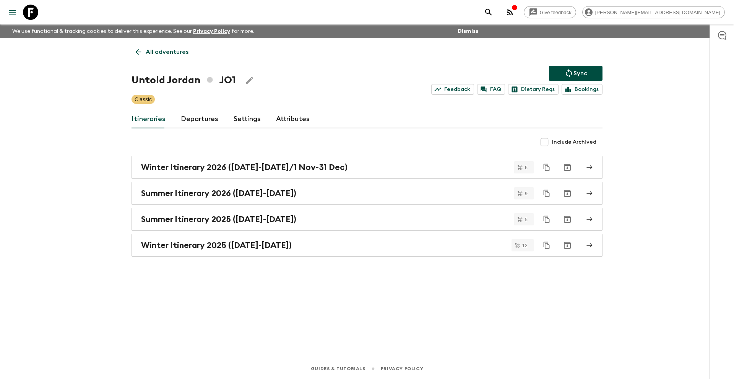
click at [296, 118] on link "Attributes" at bounding box center [293, 119] width 34 height 18
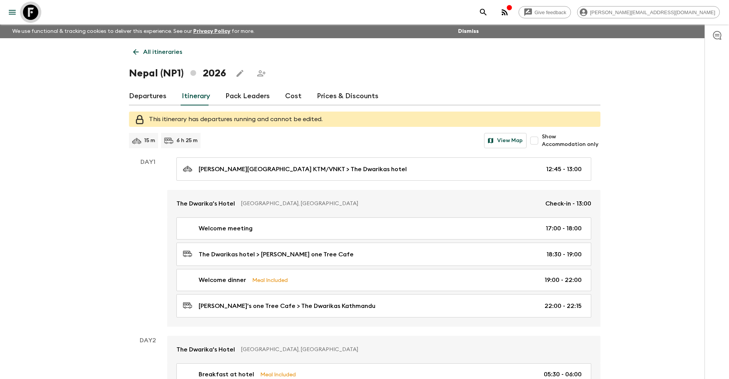
click at [33, 14] on icon at bounding box center [30, 12] width 15 height 15
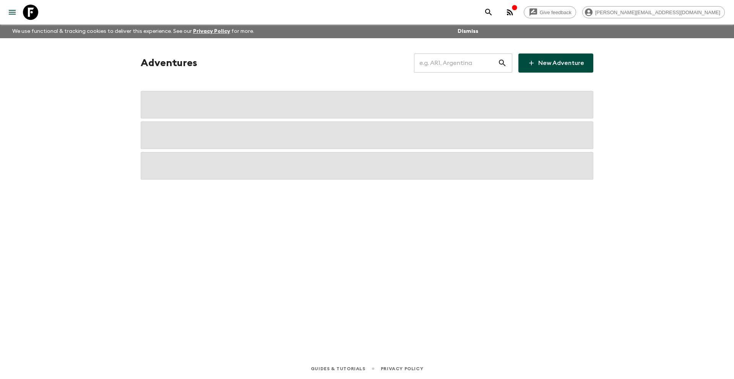
click at [459, 62] on input "text" at bounding box center [456, 62] width 84 height 21
click at [459, 65] on input "text" at bounding box center [456, 62] width 84 height 21
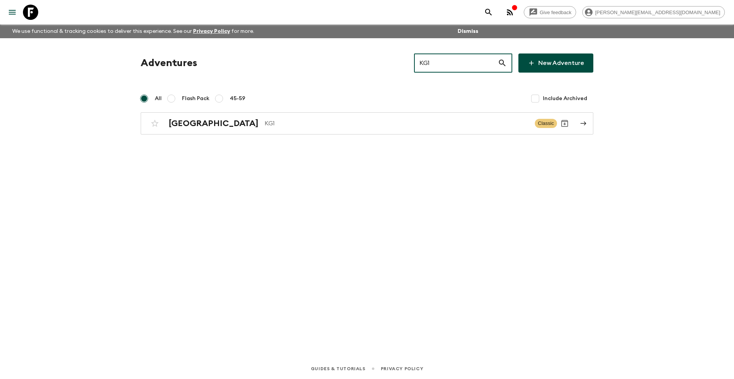
type input "KG1"
click at [190, 123] on h2 "[GEOGRAPHIC_DATA]" at bounding box center [214, 124] width 90 height 10
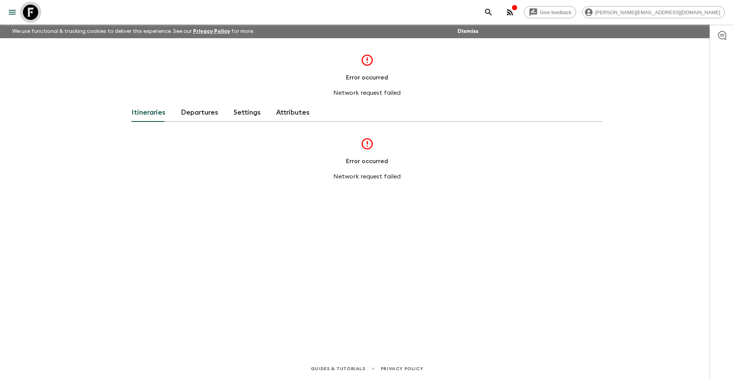
click at [33, 13] on icon at bounding box center [30, 12] width 15 height 15
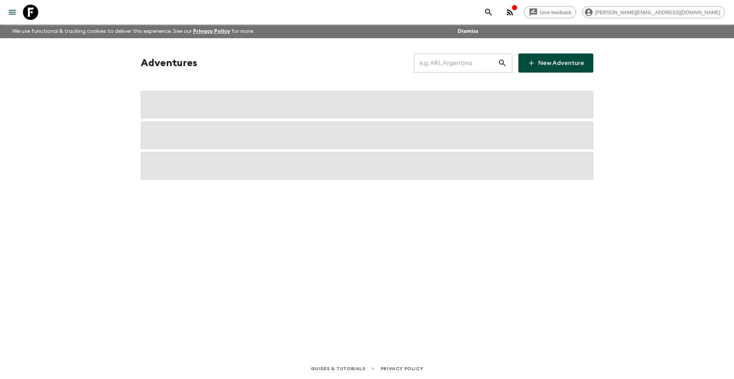
click at [465, 64] on input "text" at bounding box center [456, 62] width 84 height 21
type input "kg1"
